Goal: Task Accomplishment & Management: Manage account settings

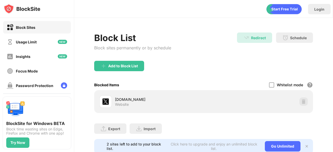
scroll to position [20, 0]
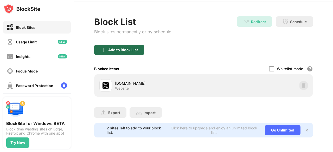
click at [121, 48] on div "Add to Block List" at bounding box center [123, 50] width 30 height 4
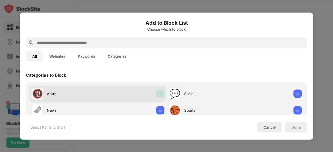
click at [158, 95] on img at bounding box center [160, 93] width 5 height 5
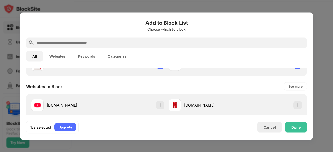
scroll to position [78, 0]
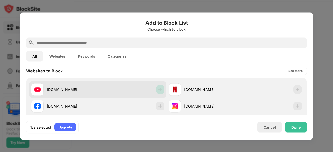
click at [160, 91] on img at bounding box center [160, 89] width 5 height 5
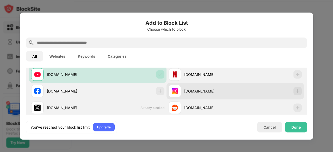
scroll to position [90, 0]
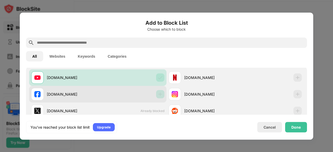
click at [158, 95] on img at bounding box center [160, 94] width 5 height 5
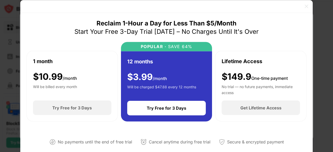
click at [307, 6] on img at bounding box center [306, 6] width 5 height 5
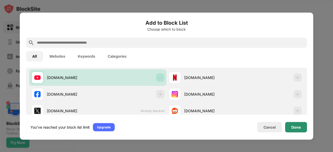
click at [295, 124] on div "Done" at bounding box center [296, 127] width 22 height 10
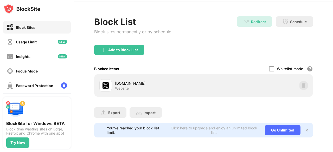
scroll to position [98, 0]
